Goal: Task Accomplishment & Management: Manage account settings

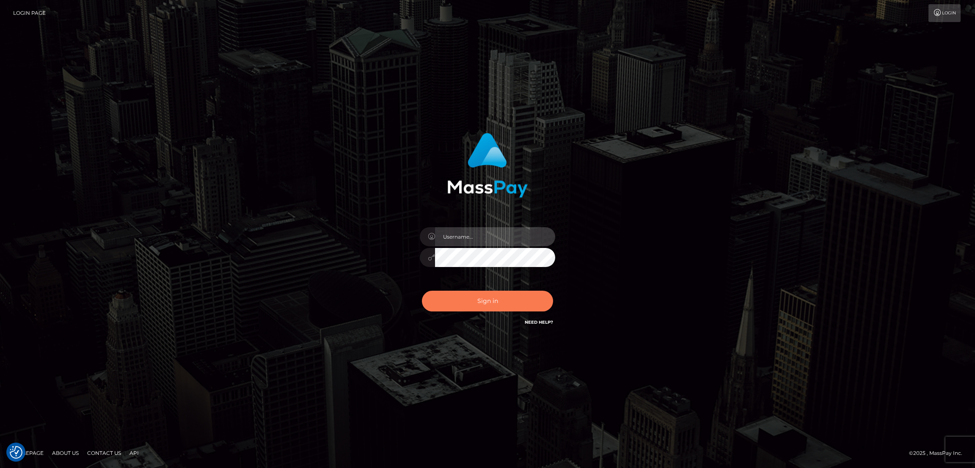
type input "[DOMAIN_NAME]"
click at [491, 297] on button "Sign in" at bounding box center [487, 301] width 131 height 21
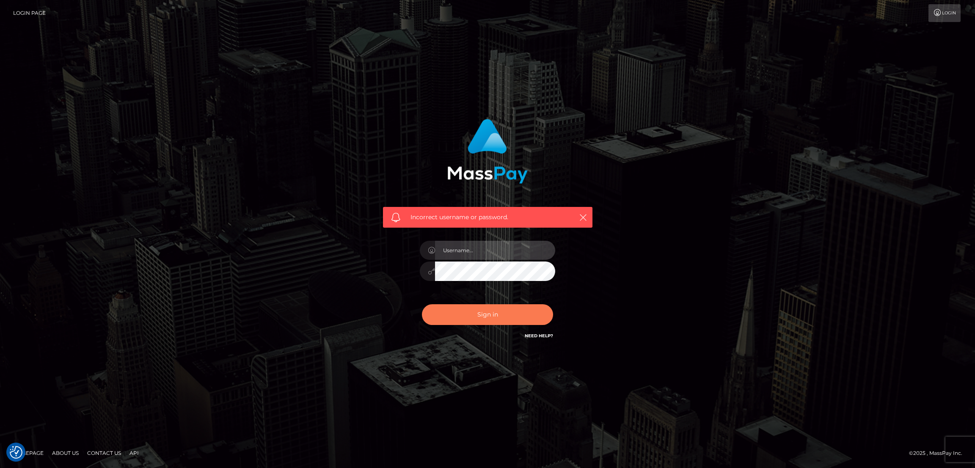
type input "[DOMAIN_NAME]"
click at [492, 310] on button "Sign in" at bounding box center [487, 314] width 131 height 21
type input "[DOMAIN_NAME]"
click at [493, 308] on button "Sign in" at bounding box center [487, 314] width 131 height 21
type input "[DOMAIN_NAME]"
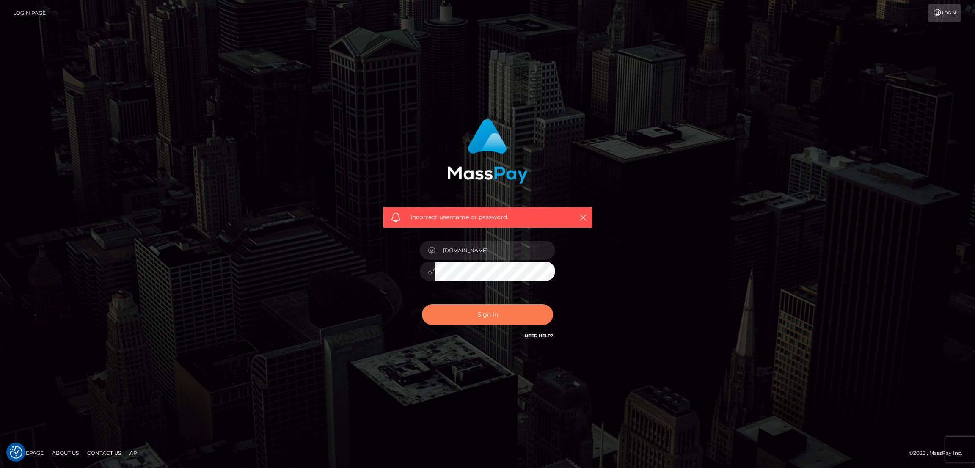
click at [493, 307] on button "Sign in" at bounding box center [487, 314] width 131 height 21
type input "[DOMAIN_NAME]"
click at [508, 322] on button "Sign in" at bounding box center [487, 314] width 131 height 21
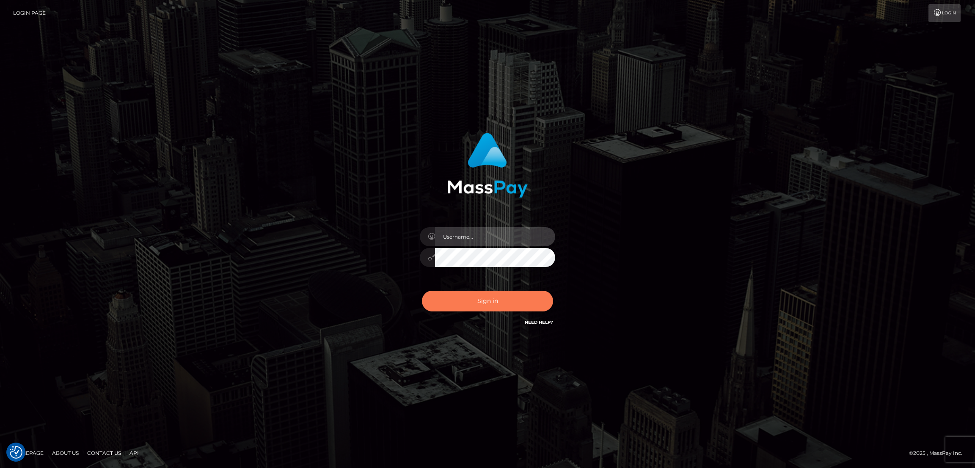
type input "[DOMAIN_NAME]"
click at [496, 305] on button "Sign in" at bounding box center [487, 301] width 131 height 21
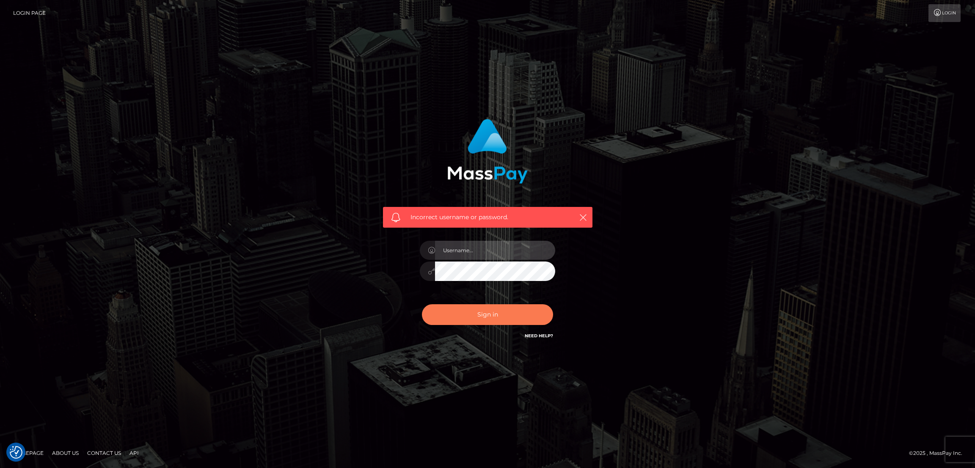
type input "[DOMAIN_NAME]"
click at [499, 318] on button "Sign in" at bounding box center [487, 314] width 131 height 21
type input "[DOMAIN_NAME]"
click at [831, 344] on div "Incorrect username or password. nb.es" at bounding box center [487, 234] width 975 height 370
click at [479, 320] on button "Sign in" at bounding box center [487, 314] width 131 height 21
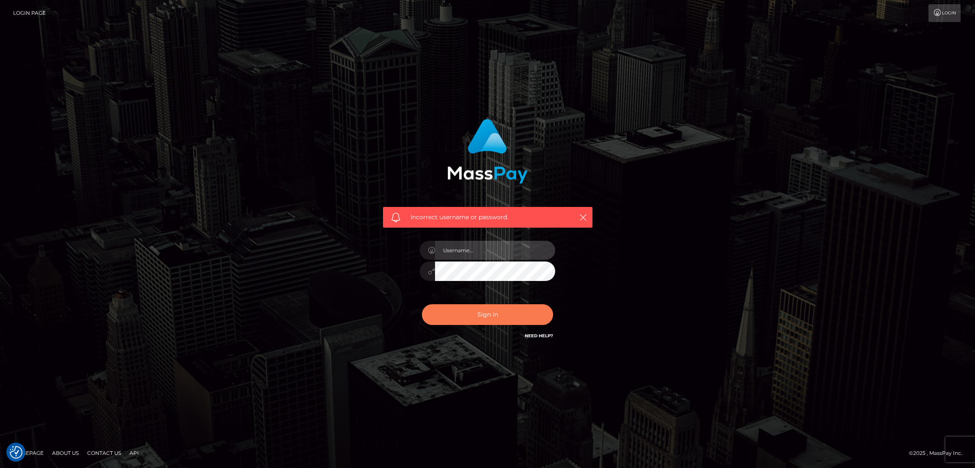
type input "[DOMAIN_NAME]"
click at [491, 311] on button "Sign in" at bounding box center [487, 314] width 131 height 21
type input "[DOMAIN_NAME]"
click at [496, 315] on button "Sign in" at bounding box center [487, 314] width 131 height 21
type input "[DOMAIN_NAME]"
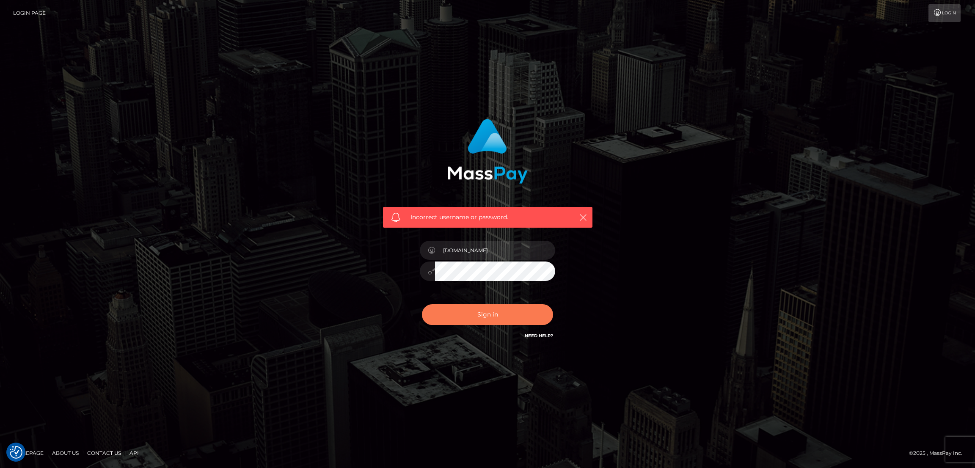
click at [494, 310] on button "Sign in" at bounding box center [487, 314] width 131 height 21
type input "nb.es"
click at [495, 304] on button "Sign in" at bounding box center [487, 314] width 131 height 21
type input "nb.es"
click at [506, 312] on button "Sign in" at bounding box center [487, 314] width 131 height 21
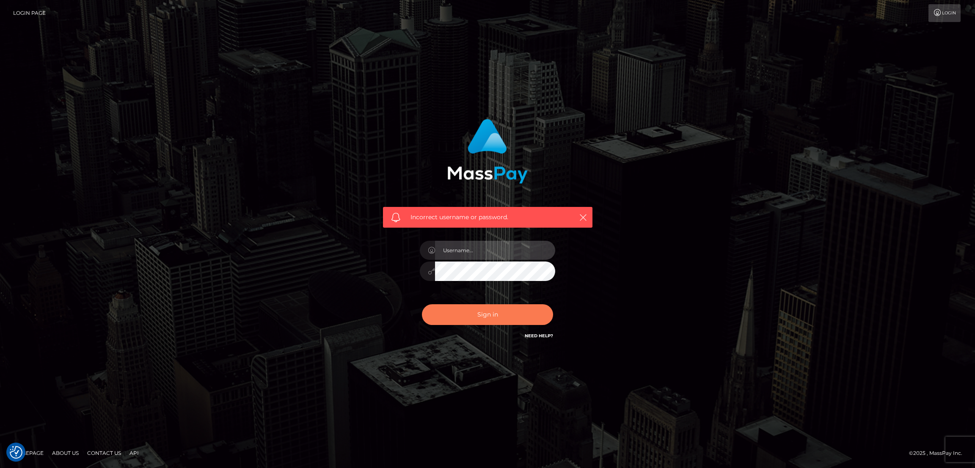
type input "nb.es"
drag, startPoint x: 487, startPoint y: 316, endPoint x: 482, endPoint y: 315, distance: 5.2
click at [488, 316] on button "Sign in" at bounding box center [487, 314] width 131 height 21
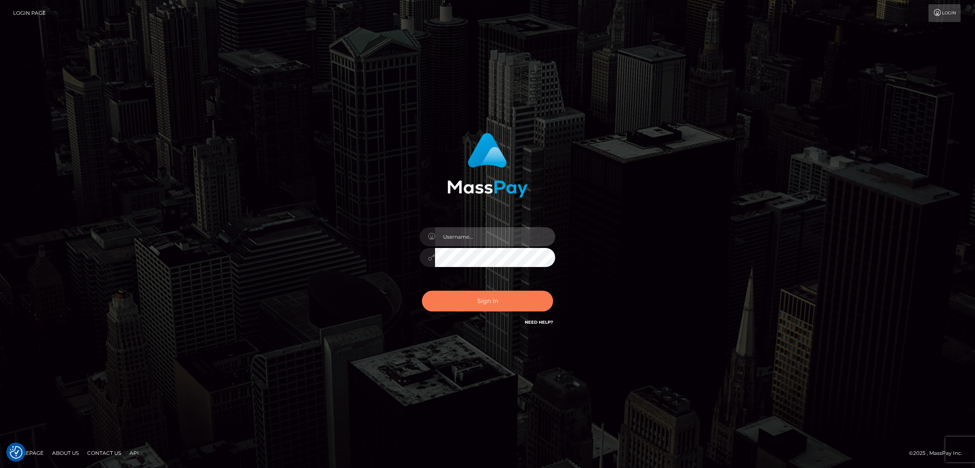
type input "[DOMAIN_NAME]"
click at [493, 299] on button "Sign in" at bounding box center [487, 301] width 131 height 21
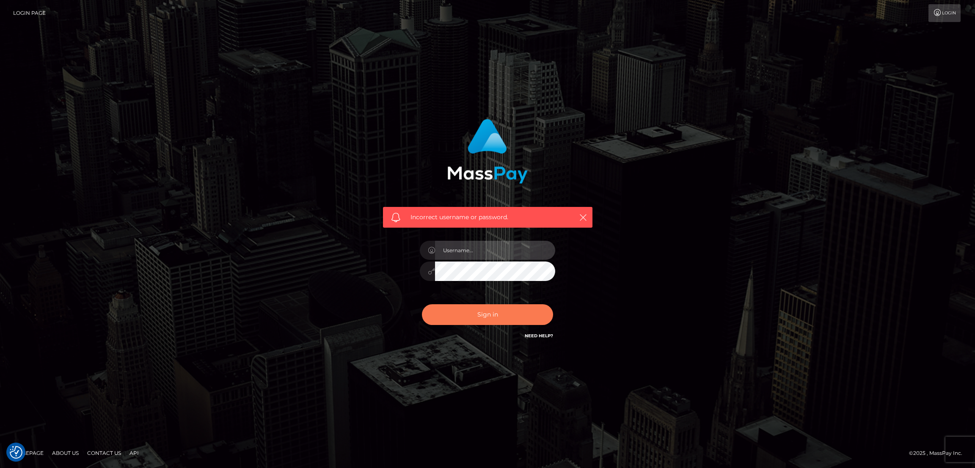
type input "[DOMAIN_NAME]"
click at [494, 304] on button "Sign in" at bounding box center [487, 314] width 131 height 21
type input "nb.es"
click at [493, 315] on button "Sign in" at bounding box center [487, 314] width 131 height 21
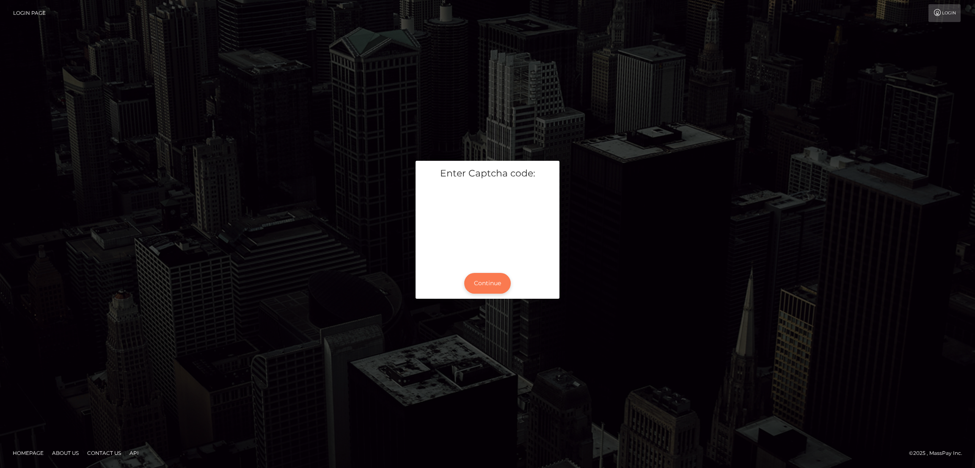
click at [491, 286] on button "Continue" at bounding box center [487, 283] width 47 height 21
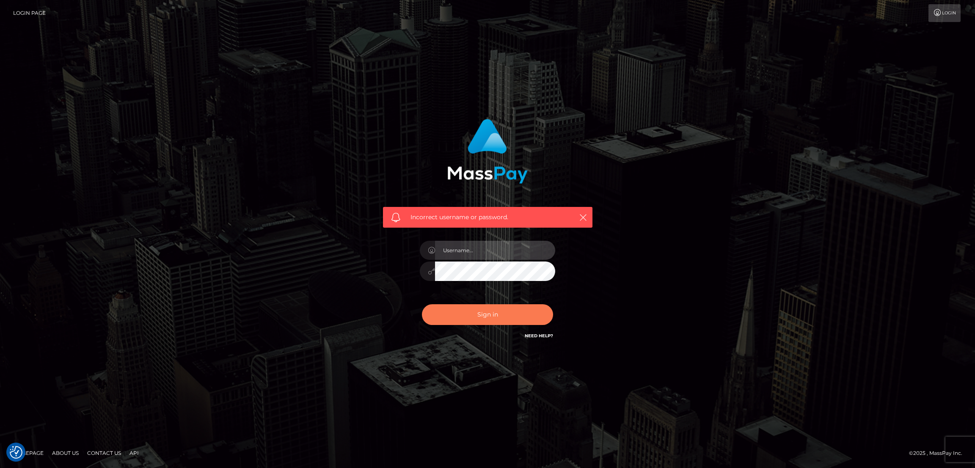
type input "[DOMAIN_NAME]"
click at [474, 307] on button "Sign in" at bounding box center [487, 314] width 131 height 21
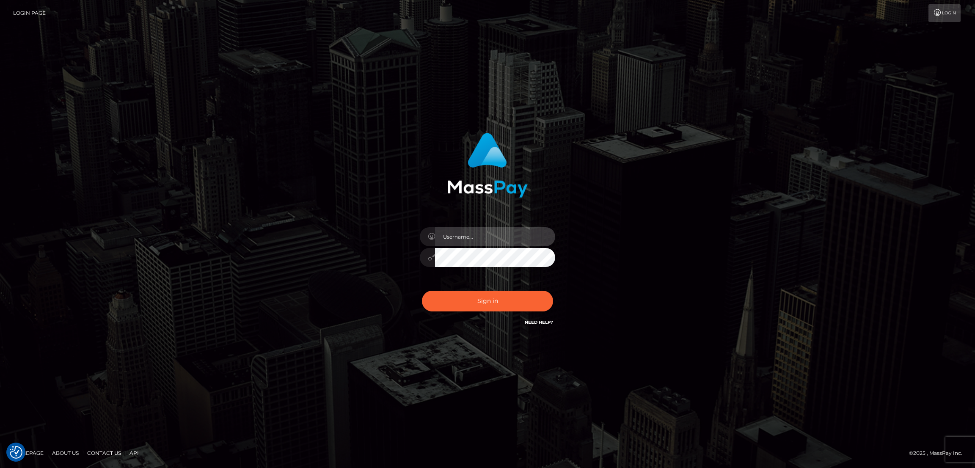
type input "[DOMAIN_NAME]"
click at [474, 307] on button "Sign in" at bounding box center [487, 301] width 131 height 21
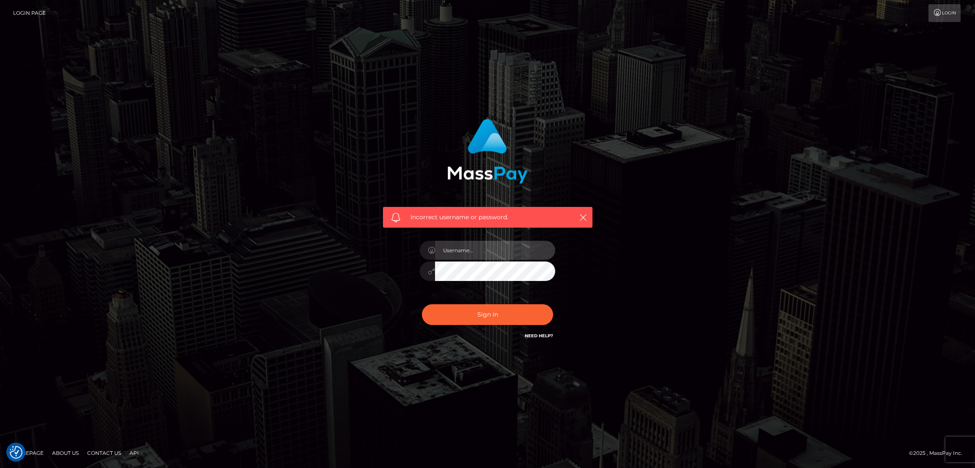
type input "[DOMAIN_NAME]"
click at [474, 307] on button "Sign in" at bounding box center [487, 314] width 131 height 21
type input "[DOMAIN_NAME]"
click at [581, 217] on icon "button" at bounding box center [583, 217] width 8 height 8
click at [582, 217] on icon "button" at bounding box center [583, 217] width 8 height 8
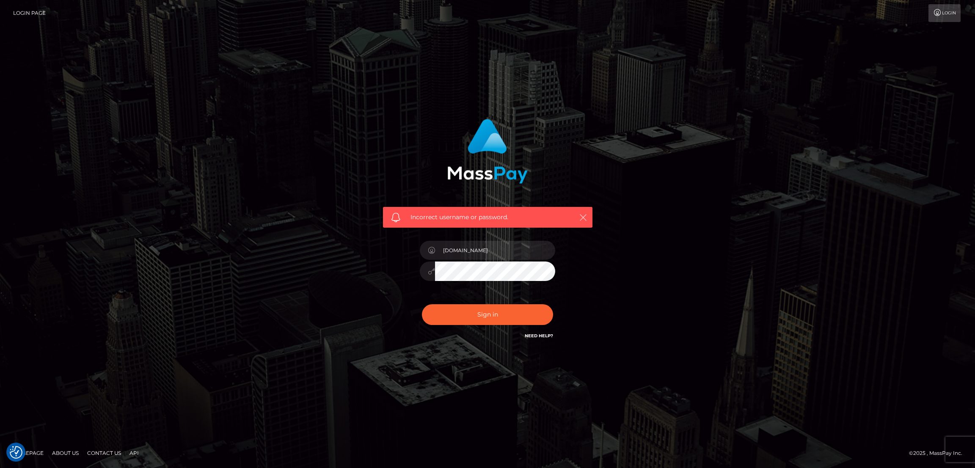
click at [582, 217] on icon "button" at bounding box center [583, 217] width 8 height 8
click at [586, 218] on icon "button" at bounding box center [583, 217] width 8 height 8
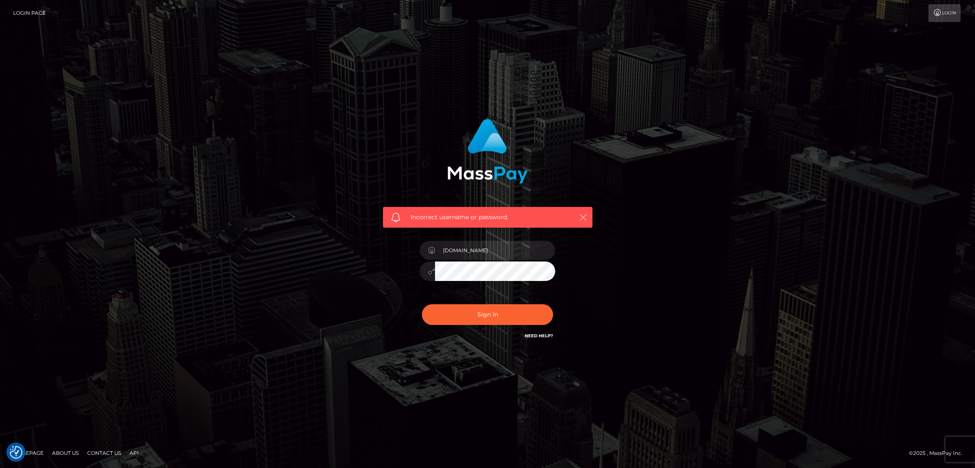
click at [586, 218] on icon "button" at bounding box center [583, 217] width 8 height 8
click at [582, 215] on icon "button" at bounding box center [583, 217] width 8 height 8
click at [583, 217] on icon "button" at bounding box center [583, 217] width 8 height 8
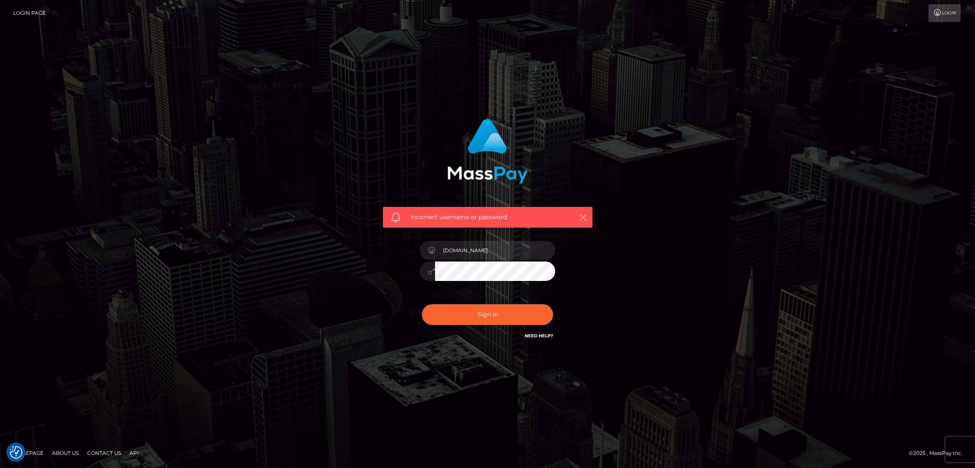
click at [584, 216] on icon "button" at bounding box center [583, 217] width 8 height 8
drag, startPoint x: 490, startPoint y: 302, endPoint x: 494, endPoint y: 308, distance: 8.2
click at [490, 302] on div "Sign in Need Help?" at bounding box center [487, 318] width 148 height 38
click at [499, 313] on button "Sign in" at bounding box center [487, 314] width 131 height 21
type input "[DOMAIN_NAME]"
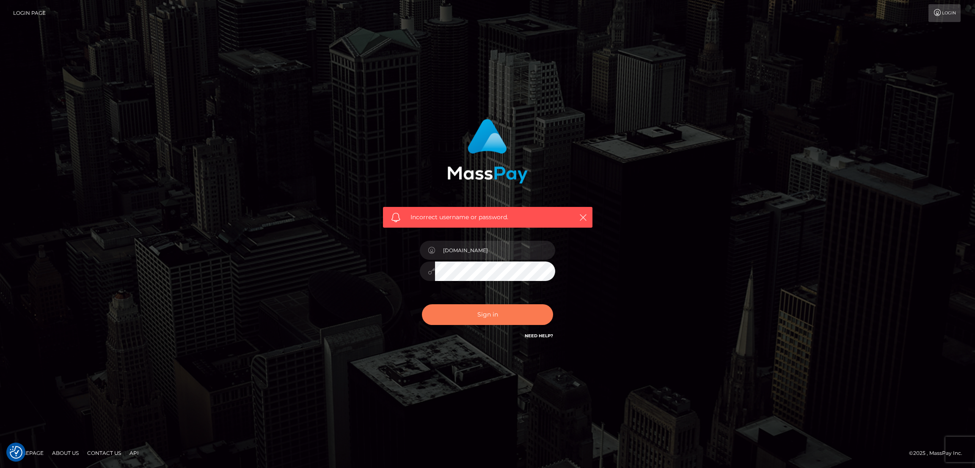
click at [506, 319] on button "Sign in" at bounding box center [487, 314] width 131 height 21
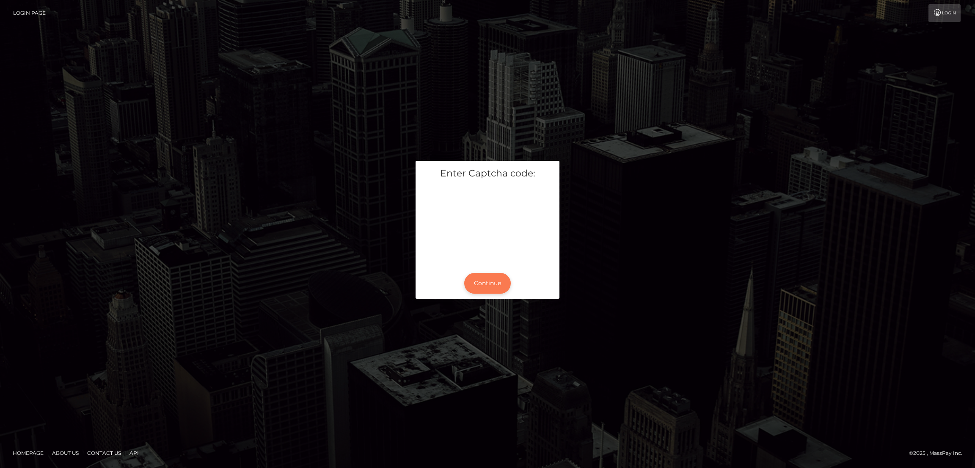
click at [494, 285] on button "Continue" at bounding box center [487, 283] width 47 height 21
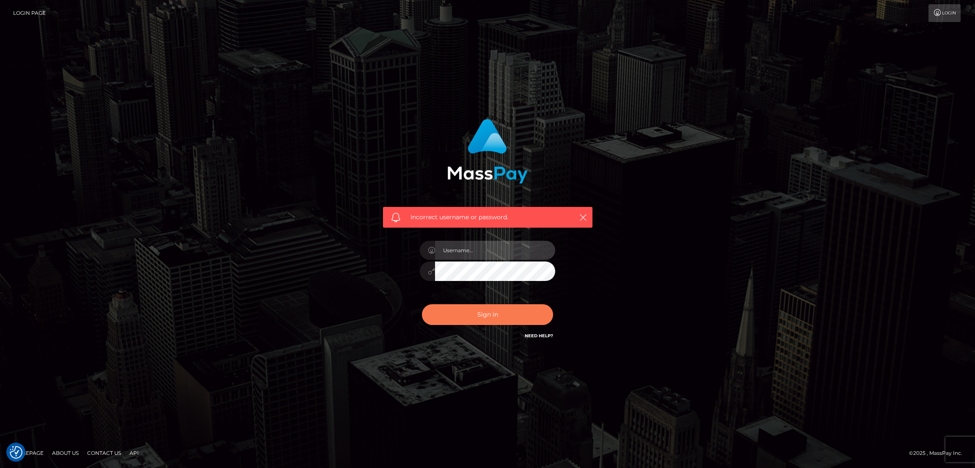
type input "[DOMAIN_NAME]"
click at [488, 311] on button "Sign in" at bounding box center [487, 314] width 131 height 21
drag, startPoint x: 0, startPoint y: 0, endPoint x: 284, endPoint y: 168, distance: 329.5
click at [284, 168] on div "Incorrect username or password. nb.es" at bounding box center [487, 234] width 482 height 243
click at [479, 308] on button "Sign in" at bounding box center [487, 314] width 131 height 21
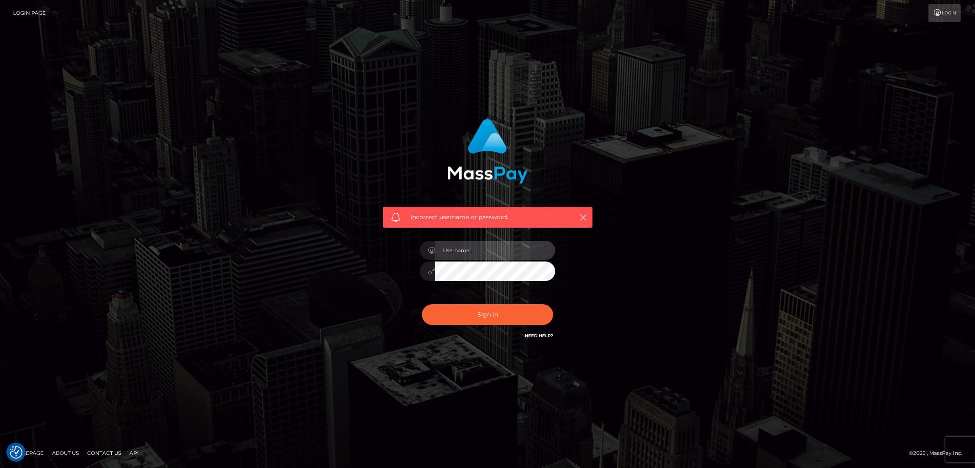
type input "nb.es"
click at [494, 314] on button "Sign in" at bounding box center [487, 314] width 131 height 21
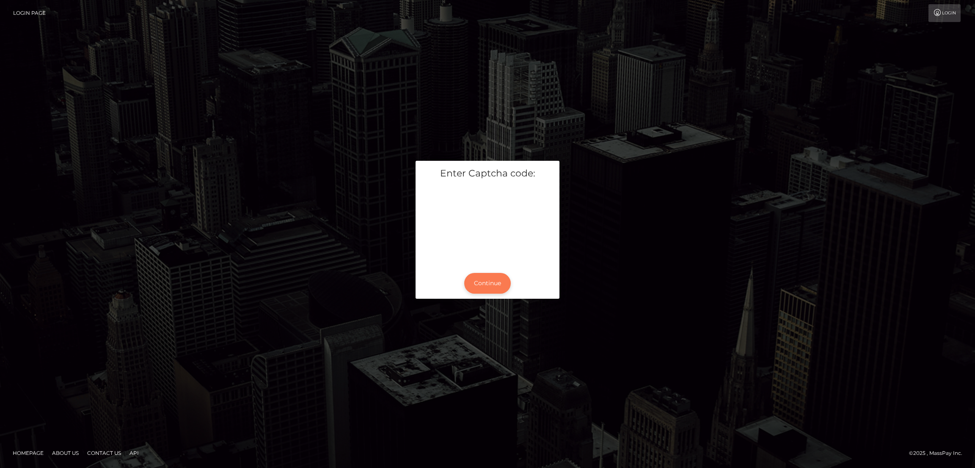
click at [493, 285] on button "Continue" at bounding box center [487, 283] width 47 height 21
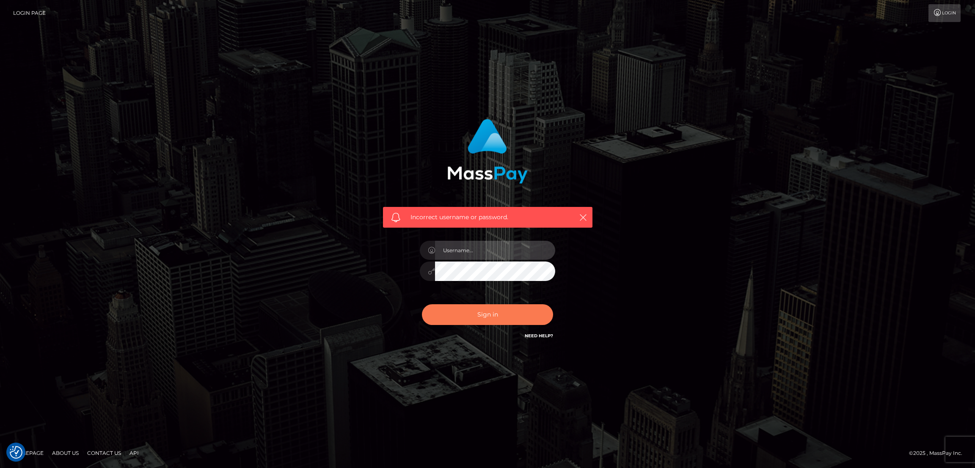
type input "[DOMAIN_NAME]"
click at [481, 314] on button "Sign in" at bounding box center [487, 314] width 131 height 21
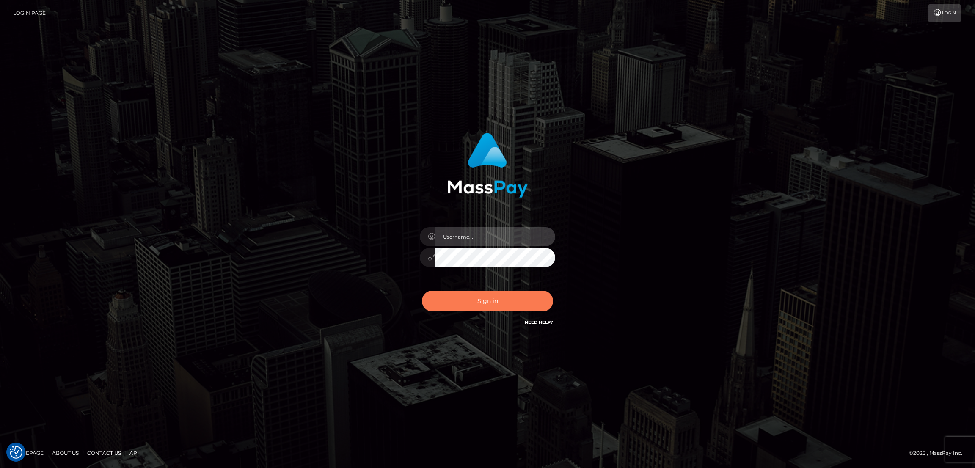
type input "[DOMAIN_NAME]"
click at [483, 300] on button "Sign in" at bounding box center [487, 301] width 131 height 21
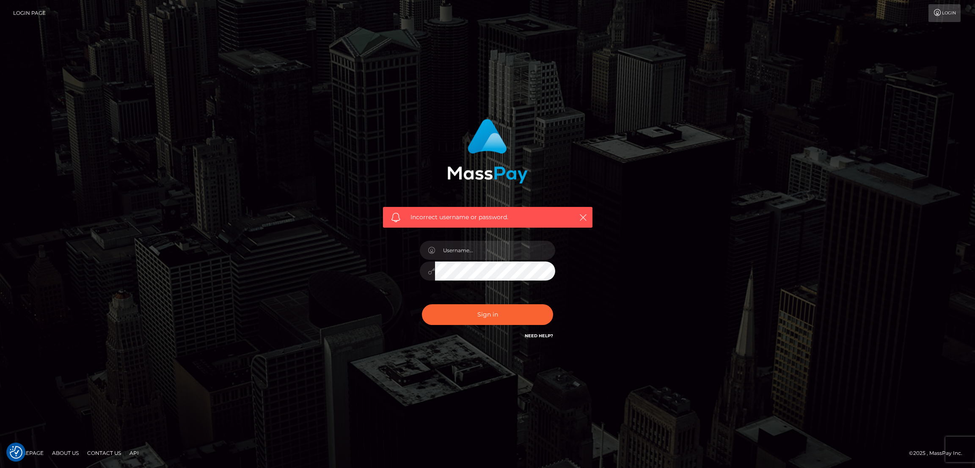
checkbox input "true"
type input "[DOMAIN_NAME]"
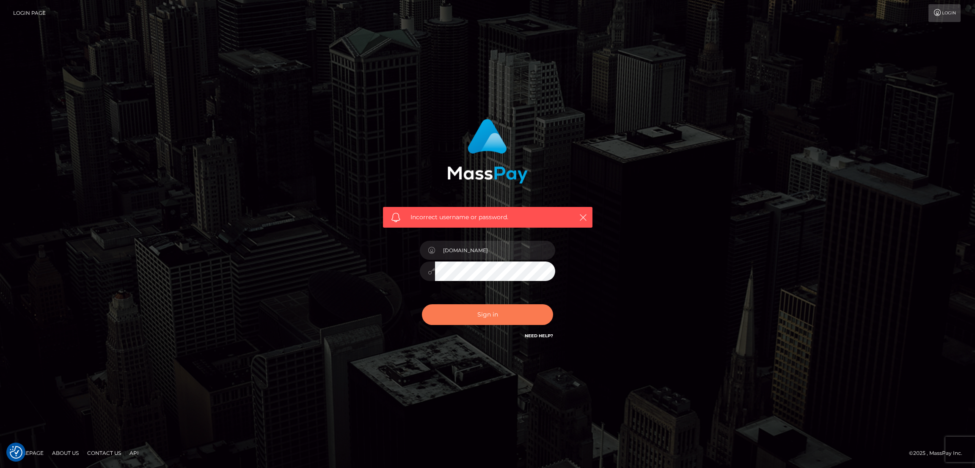
click at [501, 321] on button "Sign in" at bounding box center [487, 314] width 131 height 21
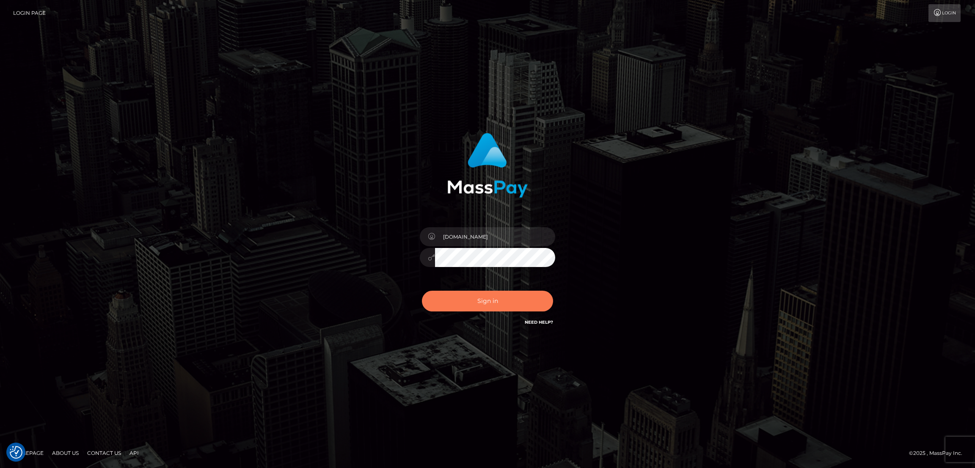
click at [481, 303] on button "Sign in" at bounding box center [487, 301] width 131 height 21
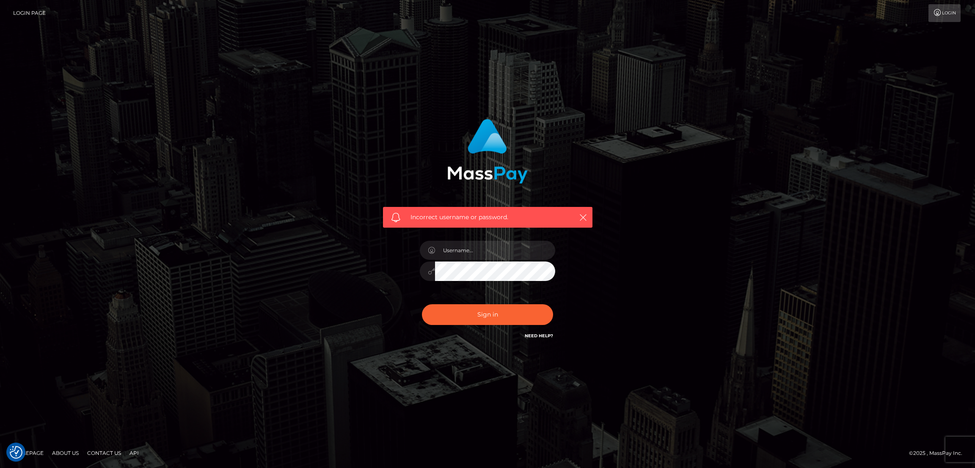
checkbox input "true"
type input "[DOMAIN_NAME]"
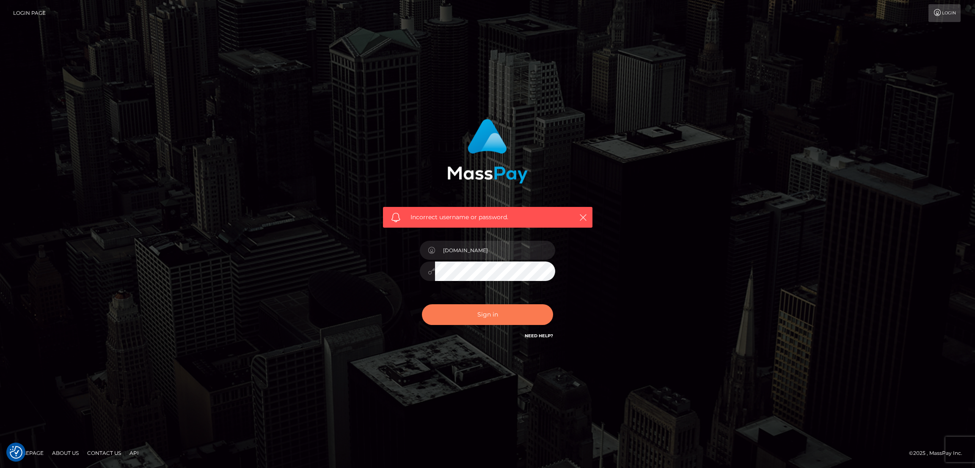
click at [486, 317] on button "Sign in" at bounding box center [487, 314] width 131 height 21
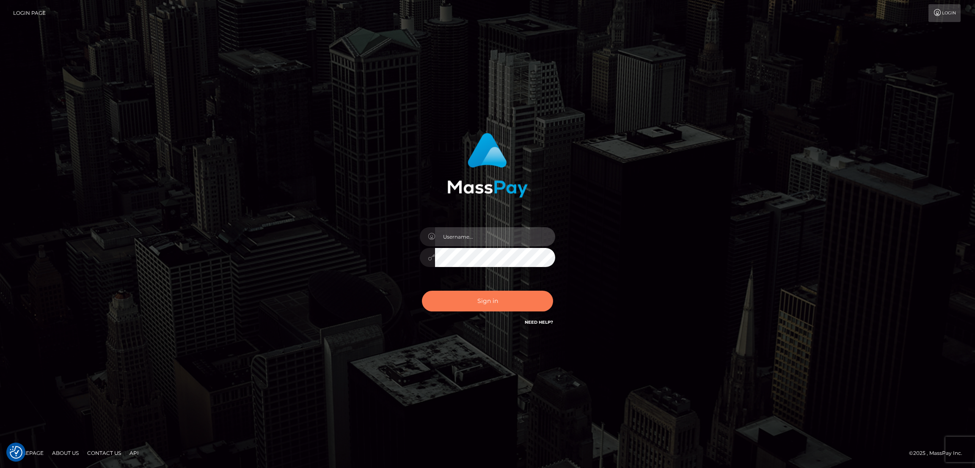
type input "[DOMAIN_NAME]"
click at [487, 307] on button "Sign in" at bounding box center [487, 301] width 131 height 21
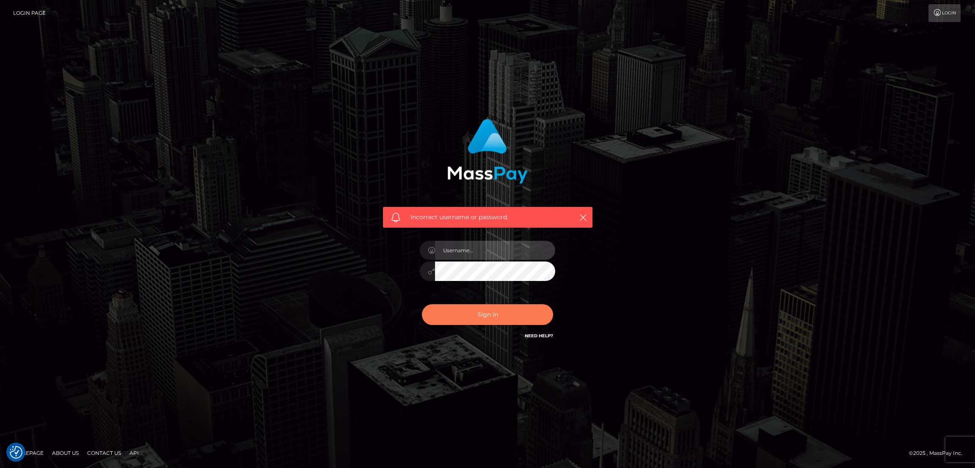
type input "[DOMAIN_NAME]"
click at [484, 314] on button "Sign in" at bounding box center [487, 314] width 131 height 21
type input "[DOMAIN_NAME]"
click at [488, 315] on button "Sign in" at bounding box center [487, 314] width 131 height 21
type input "[DOMAIN_NAME]"
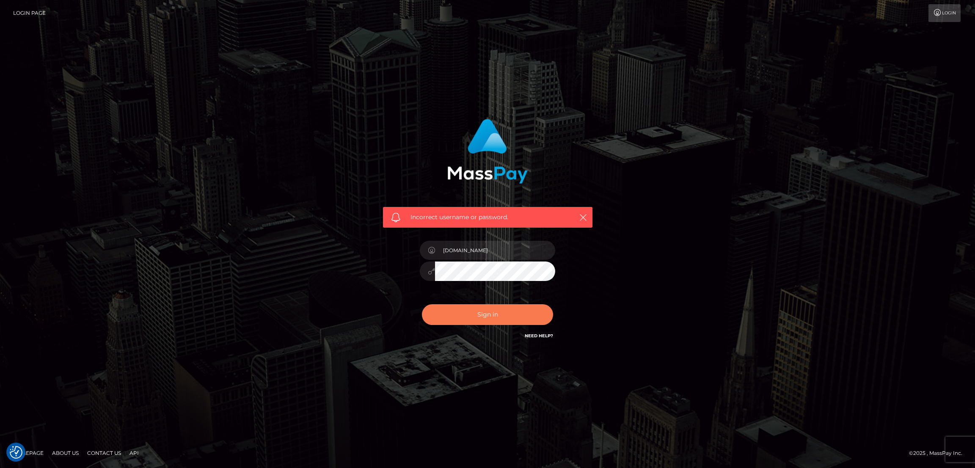
click at [474, 312] on button "Sign in" at bounding box center [487, 314] width 131 height 21
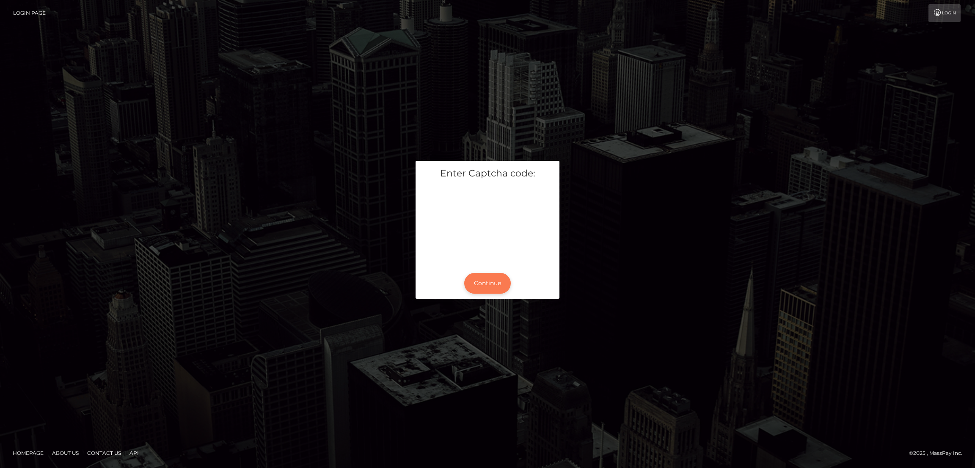
click at [487, 282] on button "Continue" at bounding box center [487, 283] width 47 height 21
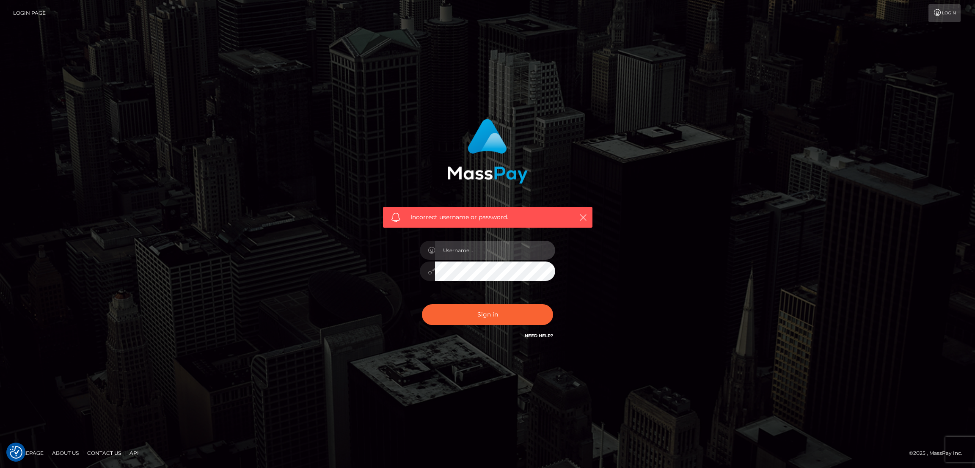
type input "[DOMAIN_NAME]"
click at [487, 308] on button "Sign in" at bounding box center [487, 314] width 131 height 21
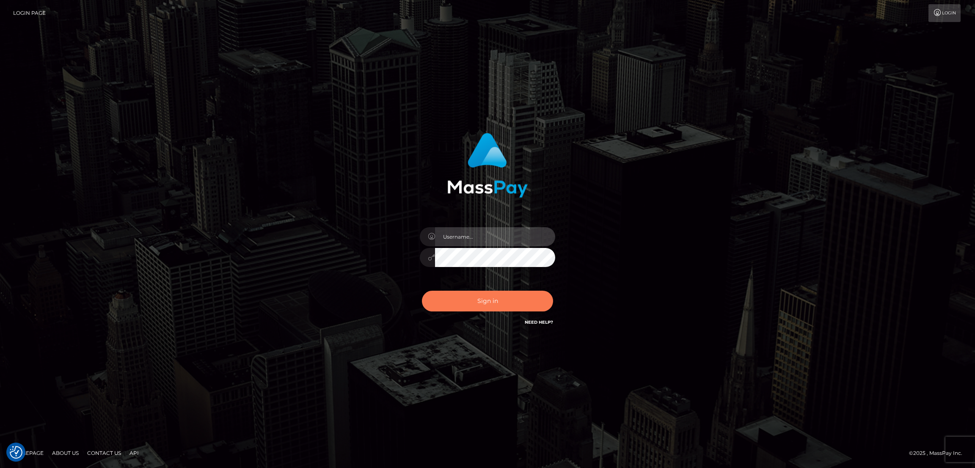
type input "[DOMAIN_NAME]"
click at [484, 297] on button "Sign in" at bounding box center [487, 301] width 131 height 21
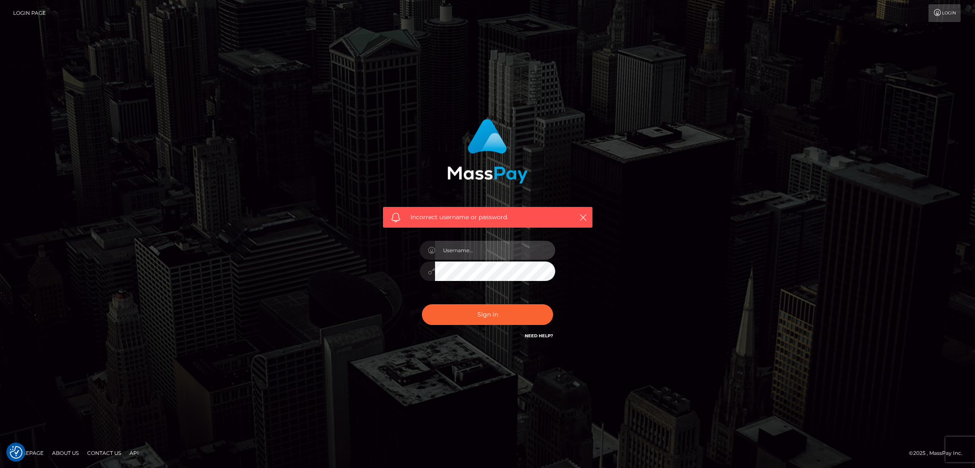
type input "[DOMAIN_NAME]"
click at [484, 316] on button "Sign in" at bounding box center [487, 314] width 131 height 21
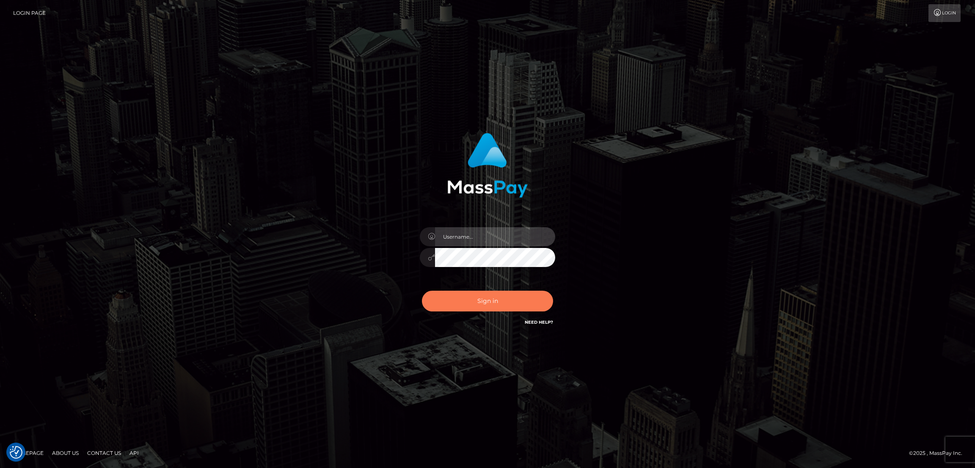
type input "[DOMAIN_NAME]"
click at [487, 292] on button "Sign in" at bounding box center [487, 301] width 131 height 21
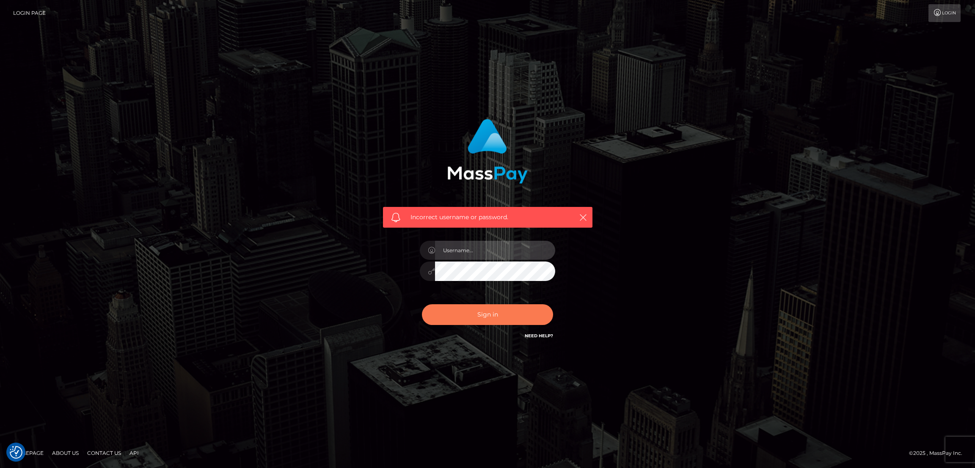
type input "[DOMAIN_NAME]"
click at [493, 317] on button "Sign in" at bounding box center [487, 314] width 131 height 21
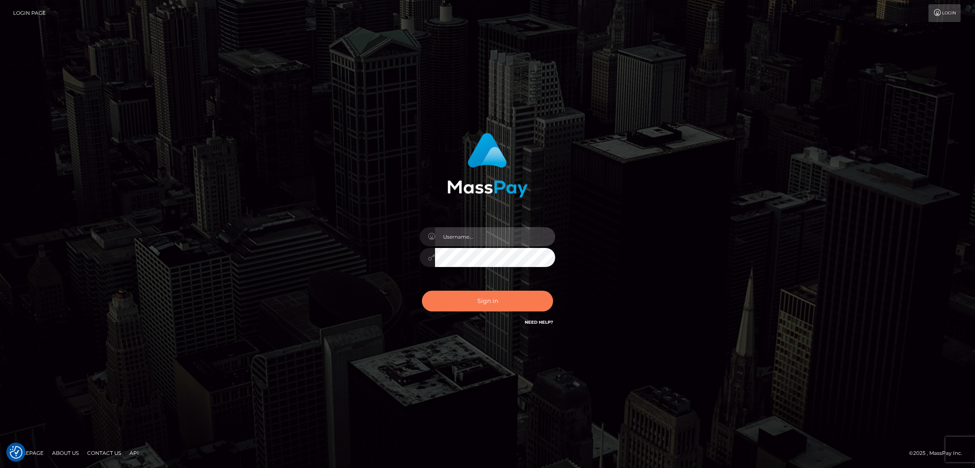
type input "[DOMAIN_NAME]"
click at [497, 297] on button "Sign in" at bounding box center [487, 301] width 131 height 21
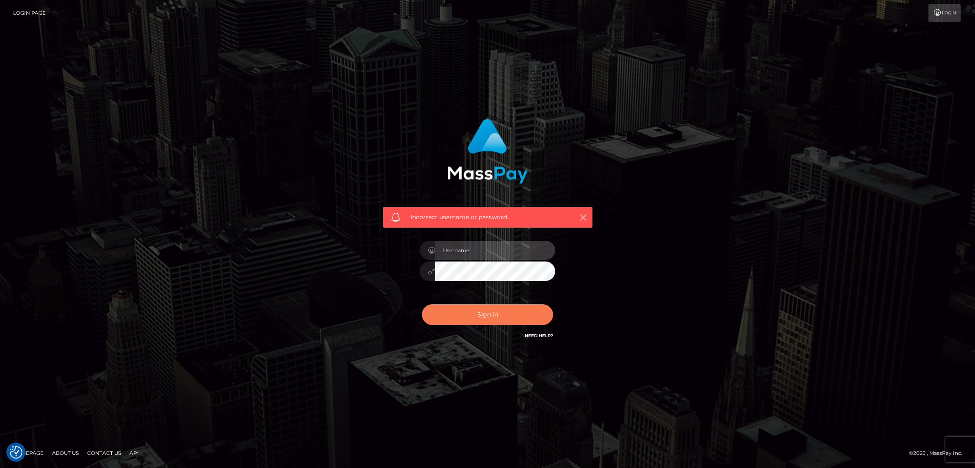
type input "[DOMAIN_NAME]"
click at [469, 314] on button "Sign in" at bounding box center [487, 314] width 131 height 21
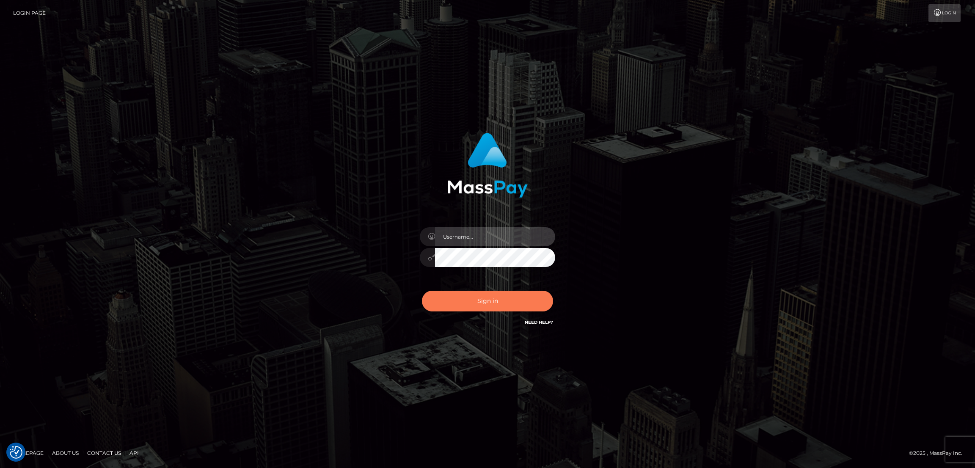
type input "[DOMAIN_NAME]"
click at [484, 300] on button "Sign in" at bounding box center [487, 301] width 131 height 21
